Goal: Task Accomplishment & Management: Manage account settings

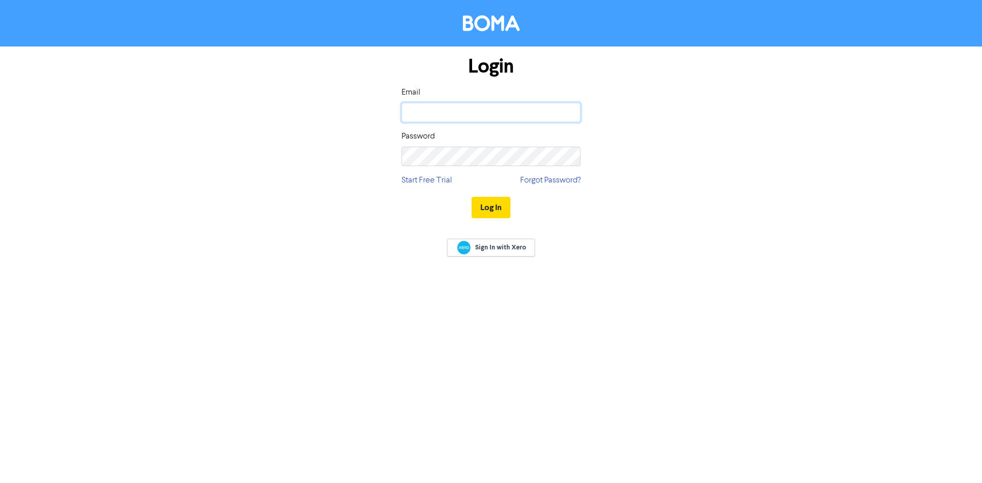
type input "[PERSON_NAME][EMAIL_ADDRESS][PERSON_NAME][DOMAIN_NAME]"
drag, startPoint x: 795, startPoint y: 301, endPoint x: 781, endPoint y: 298, distance: 14.8
click at [795, 301] on div "Login Email [PERSON_NAME][EMAIL_ADDRESS][PERSON_NAME][DOMAIN_NAME] Password Sta…" at bounding box center [491, 241] width 982 height 483
click at [495, 213] on button "Log In" at bounding box center [490, 207] width 39 height 21
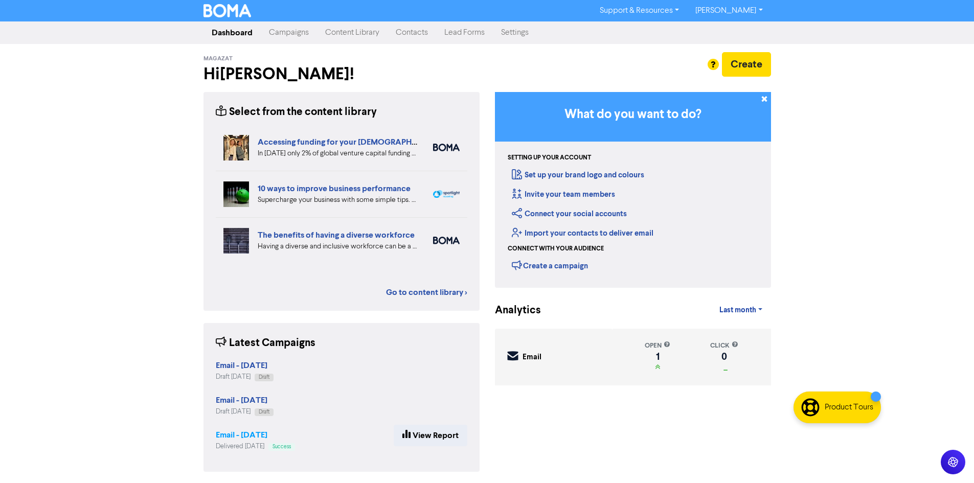
click at [261, 439] on strong "Email - [DATE]" at bounding box center [242, 435] width 52 height 10
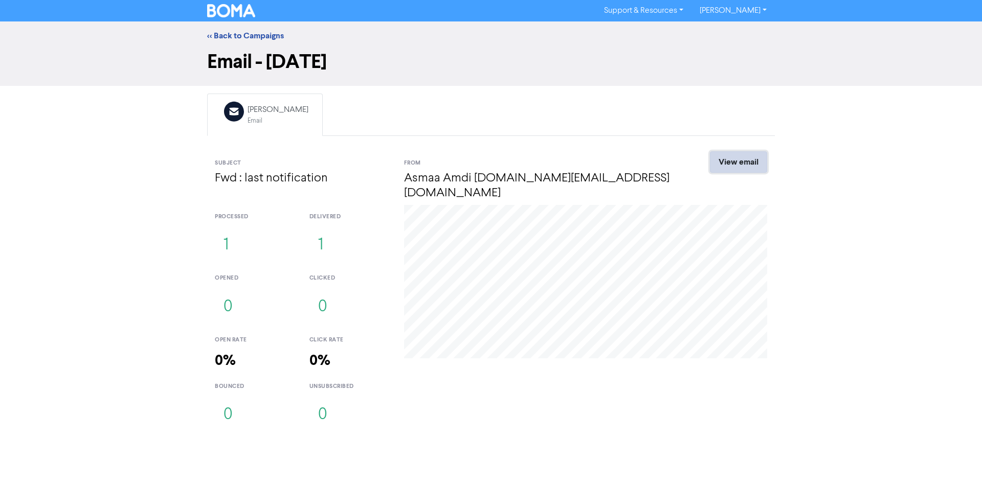
click at [738, 165] on link "View email" at bounding box center [738, 161] width 57 height 21
click at [753, 14] on link "[PERSON_NAME]" at bounding box center [732, 11] width 83 height 16
click at [748, 30] on button "Log Out" at bounding box center [732, 31] width 81 height 12
